Goal: Entertainment & Leisure: Consume media (video, audio)

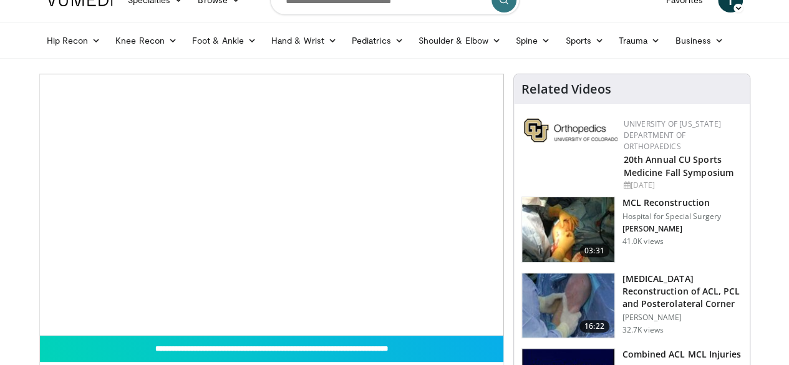
scroll to position [100, 0]
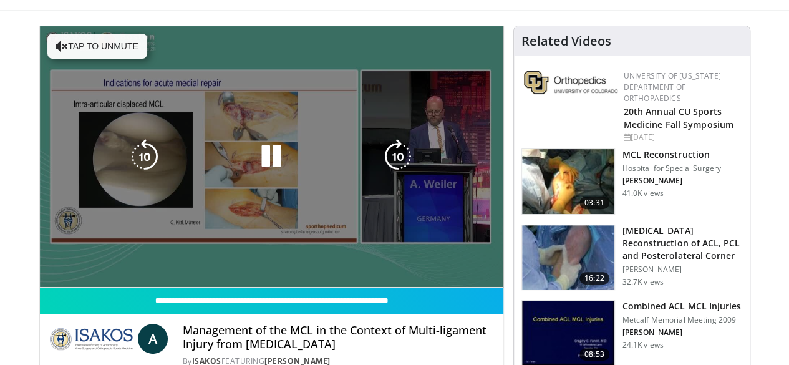
click at [362, 282] on div "10 seconds Tap to unmute" at bounding box center [271, 156] width 463 height 261
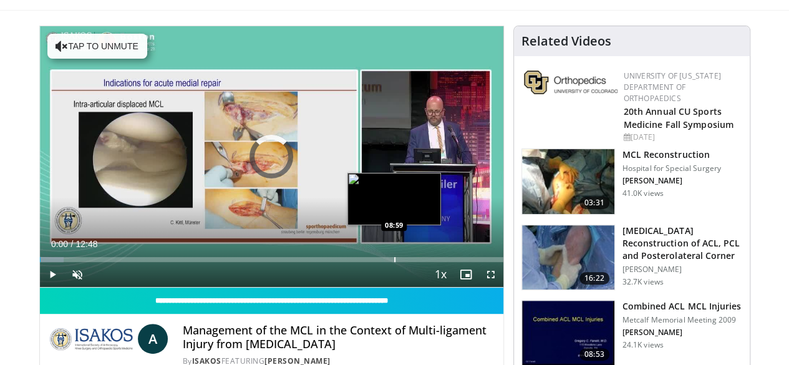
click at [362, 262] on div "Loaded : 5.15% 00:00 08:59" at bounding box center [271, 256] width 463 height 12
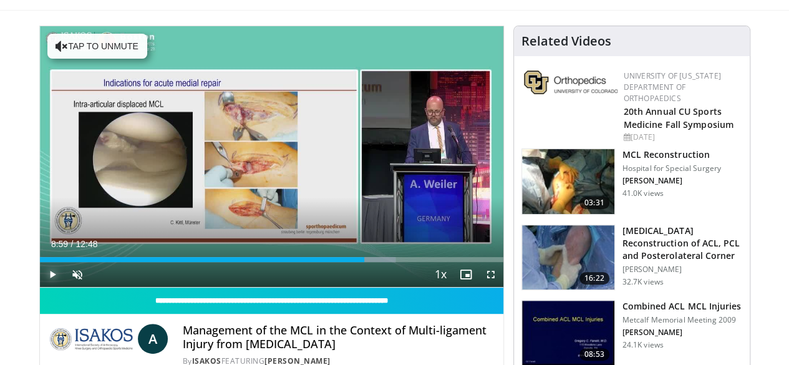
click at [40, 287] on span "Video Player" at bounding box center [52, 274] width 25 height 25
click at [65, 287] on span "Video Player" at bounding box center [77, 274] width 25 height 25
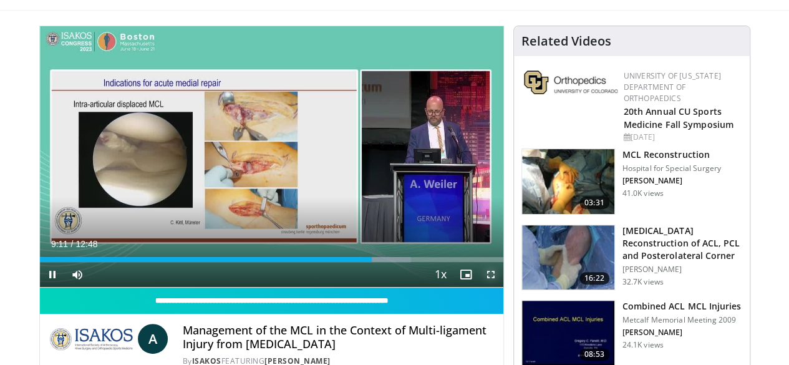
click at [496, 287] on span "Video Player" at bounding box center [490, 274] width 25 height 25
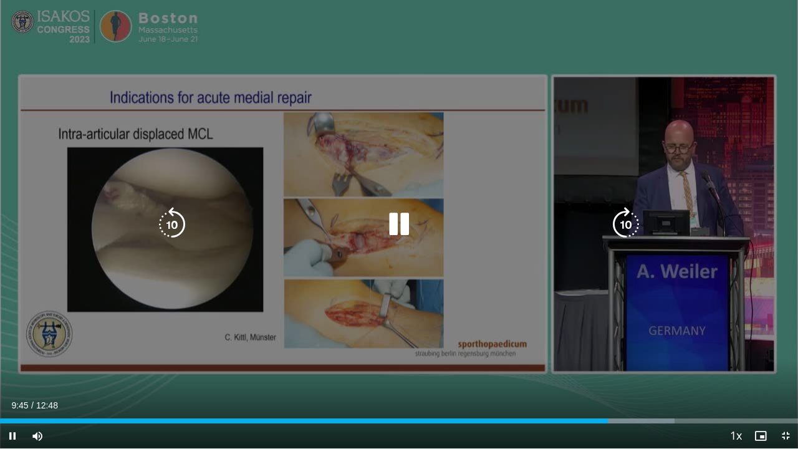
click at [404, 223] on icon "Video Player" at bounding box center [399, 224] width 35 height 35
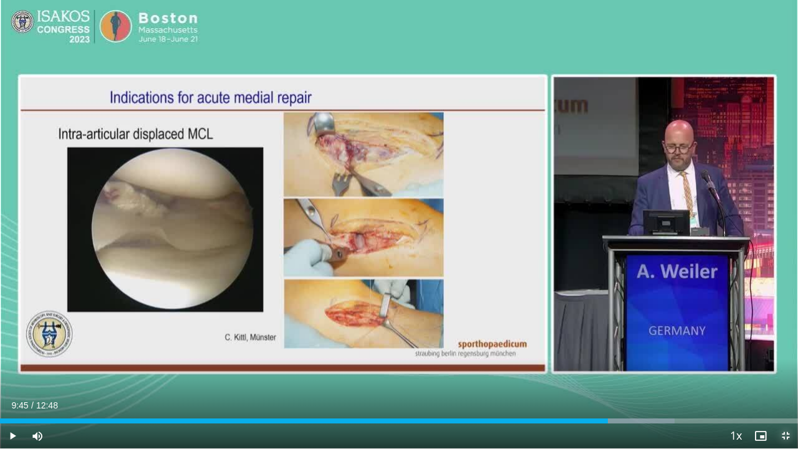
click at [783, 364] on span "Video Player" at bounding box center [785, 435] width 25 height 25
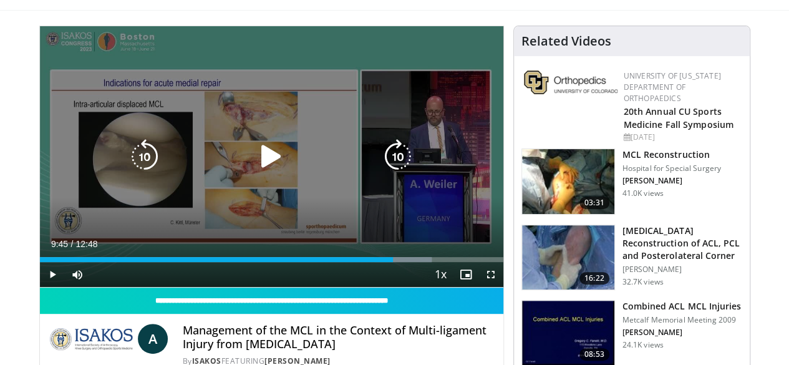
click at [267, 169] on icon "Video Player" at bounding box center [271, 156] width 35 height 35
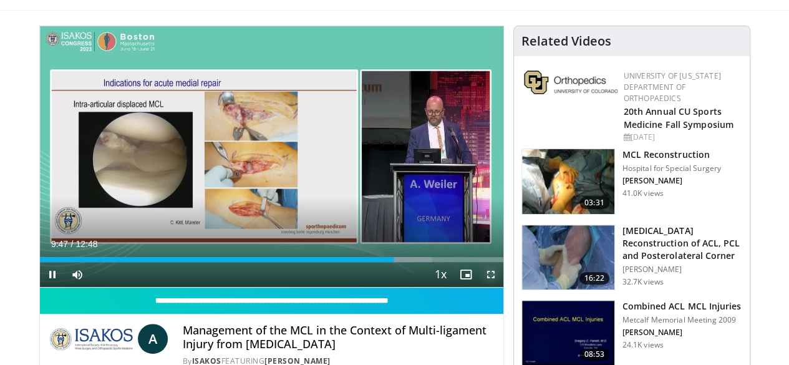
click at [503, 287] on span "Video Player" at bounding box center [490, 274] width 25 height 25
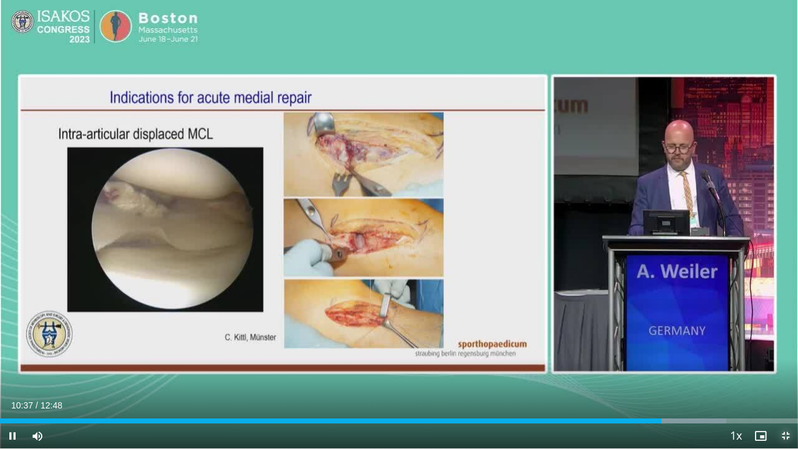
click at [785, 364] on span "Video Player" at bounding box center [785, 435] width 25 height 25
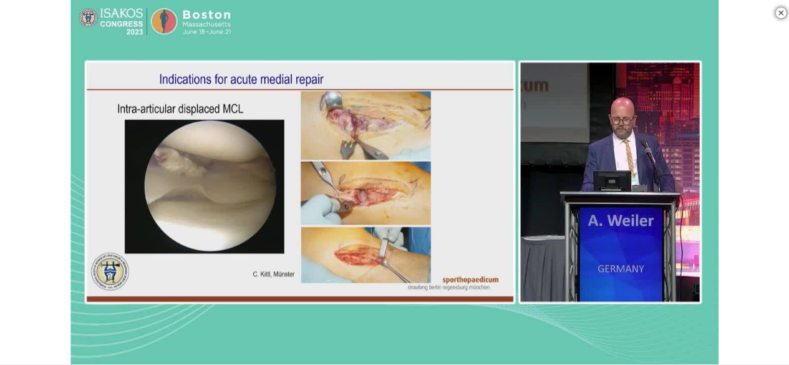
scroll to position [348, 0]
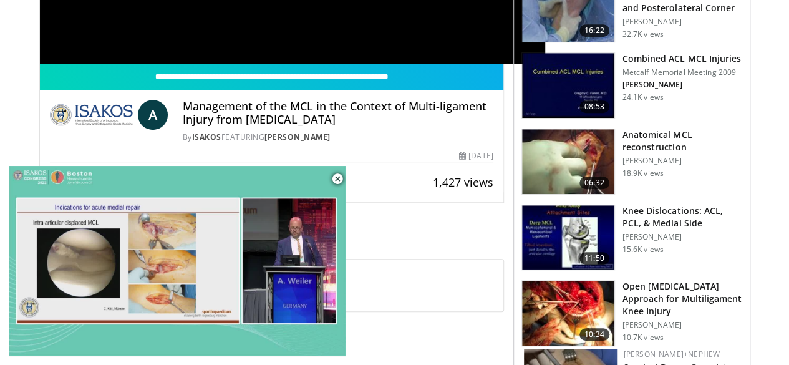
click at [668, 128] on h3 "Anatomical MCL reconstruction" at bounding box center [682, 140] width 120 height 25
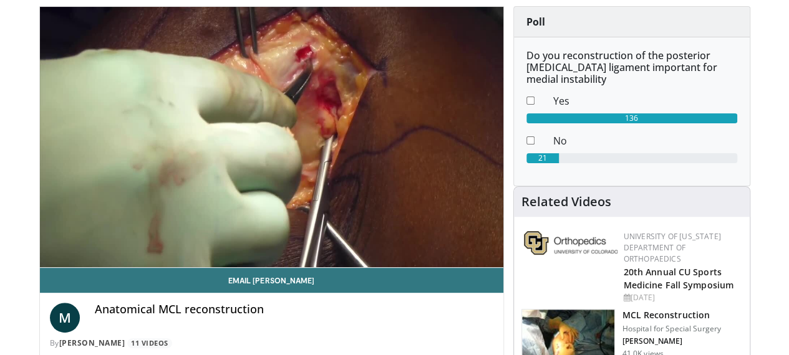
scroll to position [121, 0]
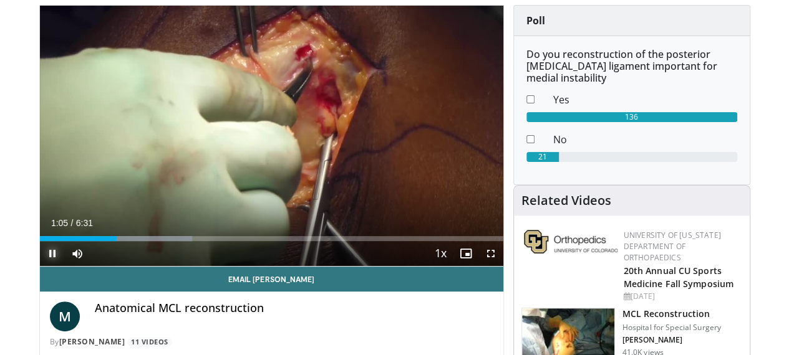
click at [40, 266] on span "Video Player" at bounding box center [52, 253] width 25 height 25
